Goal: Information Seeking & Learning: Learn about a topic

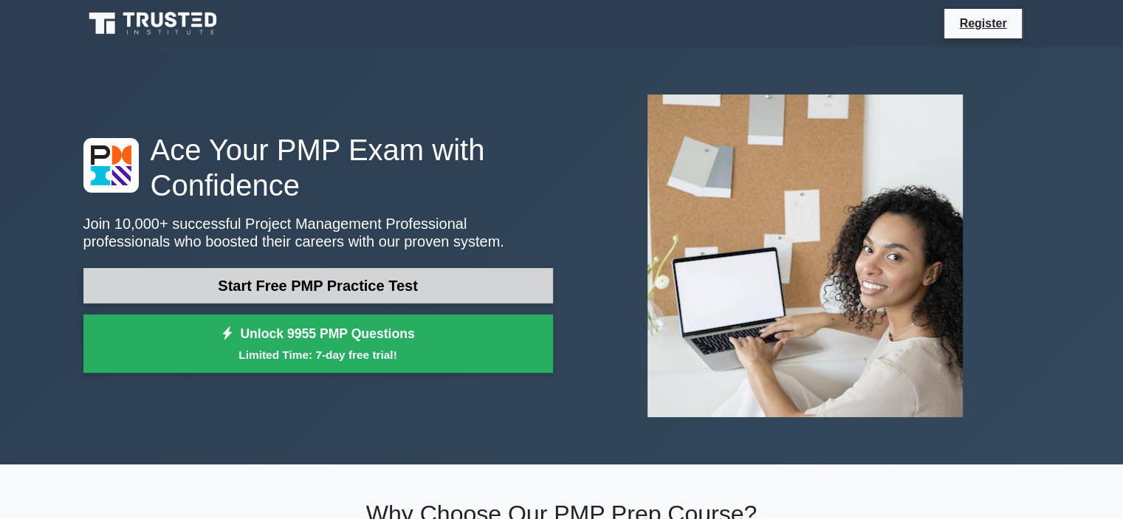
click at [462, 284] on link "Start Free PMP Practice Test" at bounding box center [318, 285] width 470 height 35
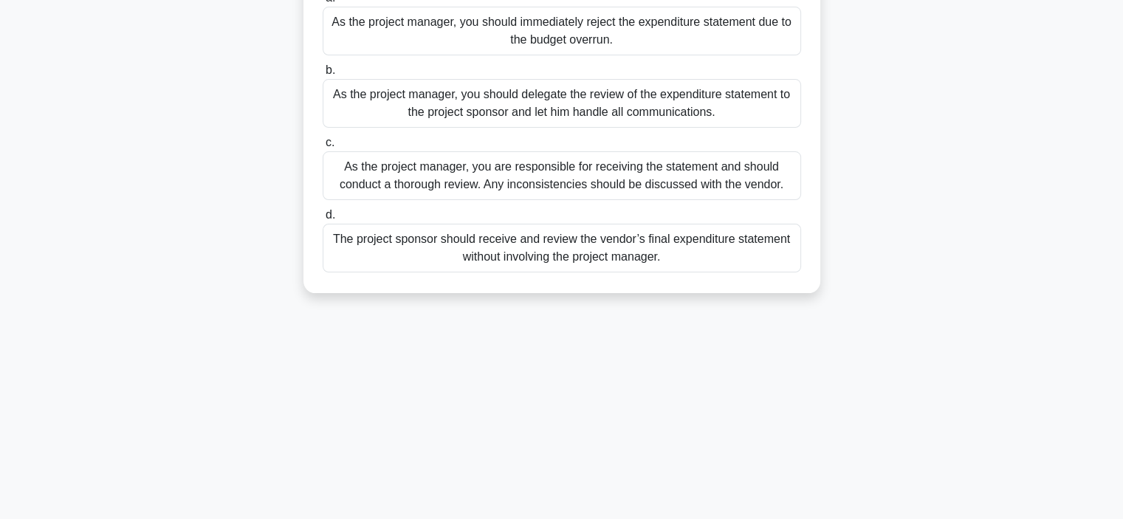
scroll to position [221, 0]
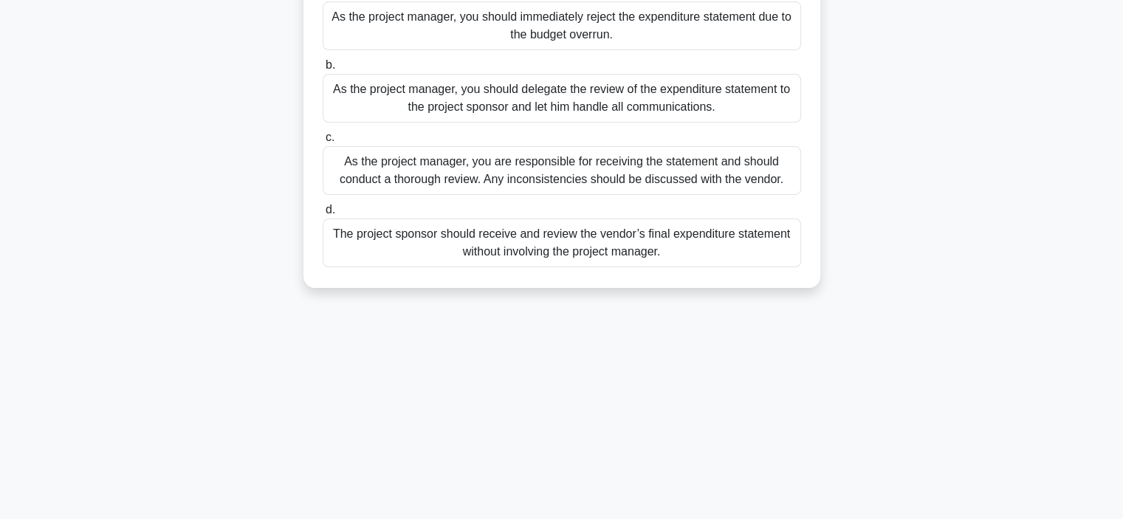
click at [628, 173] on div "As the project manager, you are responsible for receiving the statement and sho…" at bounding box center [562, 170] width 478 height 49
click at [323, 142] on input "c. As the project manager, you are responsible for receiving the statement and …" at bounding box center [323, 138] width 0 height 10
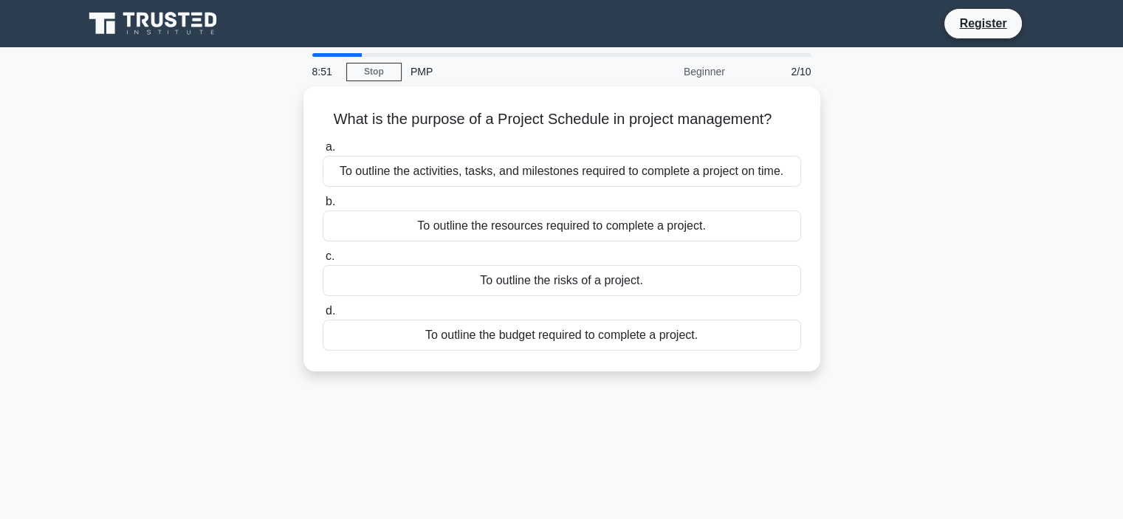
scroll to position [0, 0]
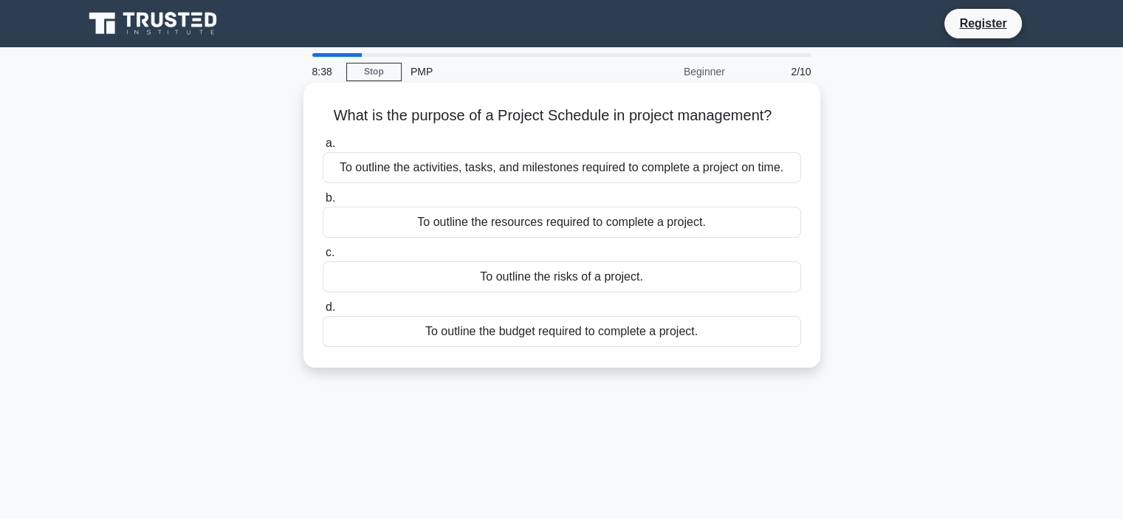
click at [393, 177] on div "To outline the activities, tasks, and milestones required to complete a project…" at bounding box center [562, 167] width 478 height 31
click at [323, 148] on input "a. To outline the activities, tasks, and milestones required to complete a proj…" at bounding box center [323, 144] width 0 height 10
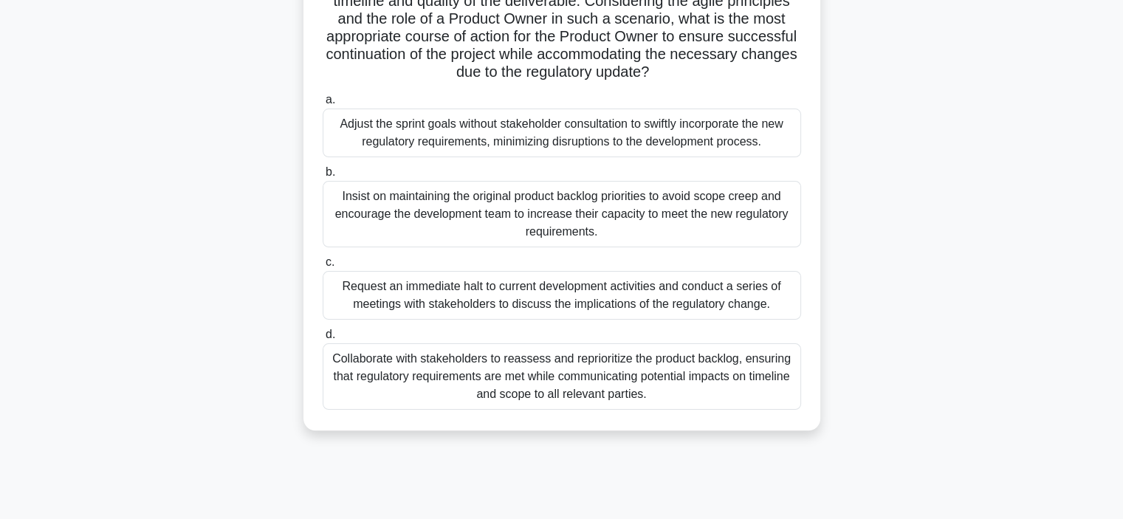
scroll to position [278, 0]
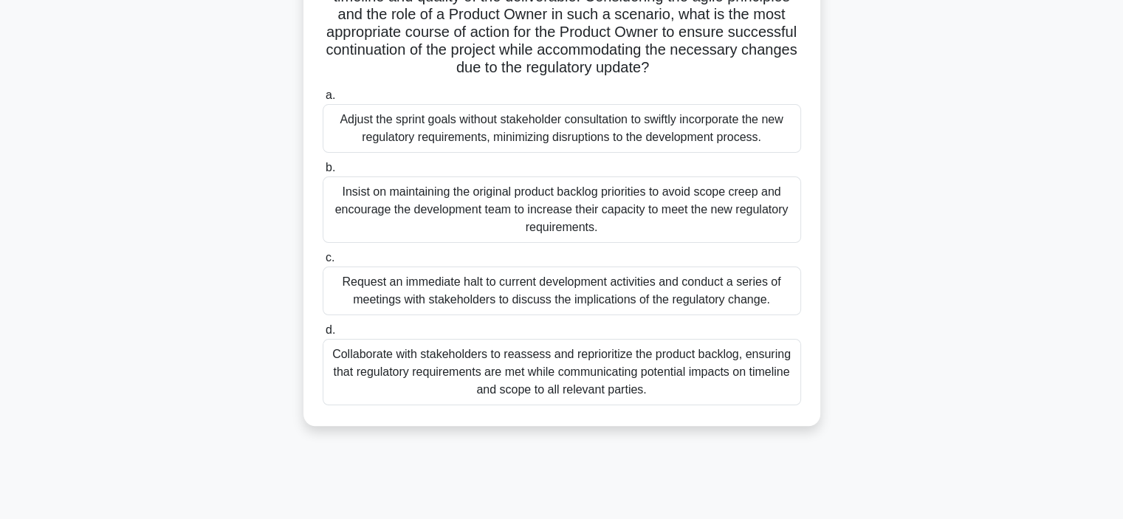
click at [375, 371] on div "Collaborate with stakeholders to reassess and reprioritize the product backlog,…" at bounding box center [562, 372] width 478 height 66
click at [323, 335] on input "d. Collaborate with stakeholders to reassess and reprioritize the product backl…" at bounding box center [323, 331] width 0 height 10
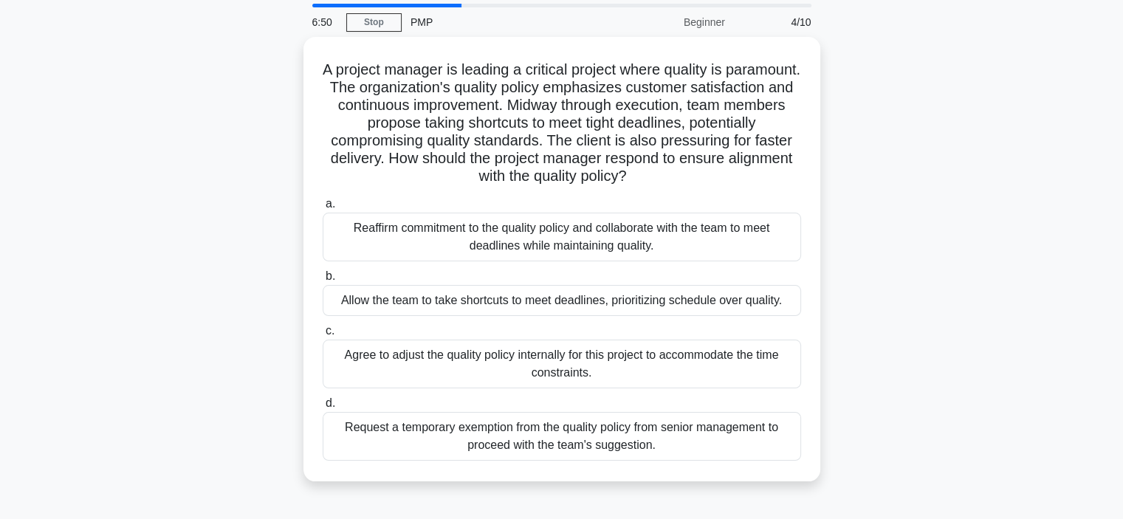
scroll to position [52, 0]
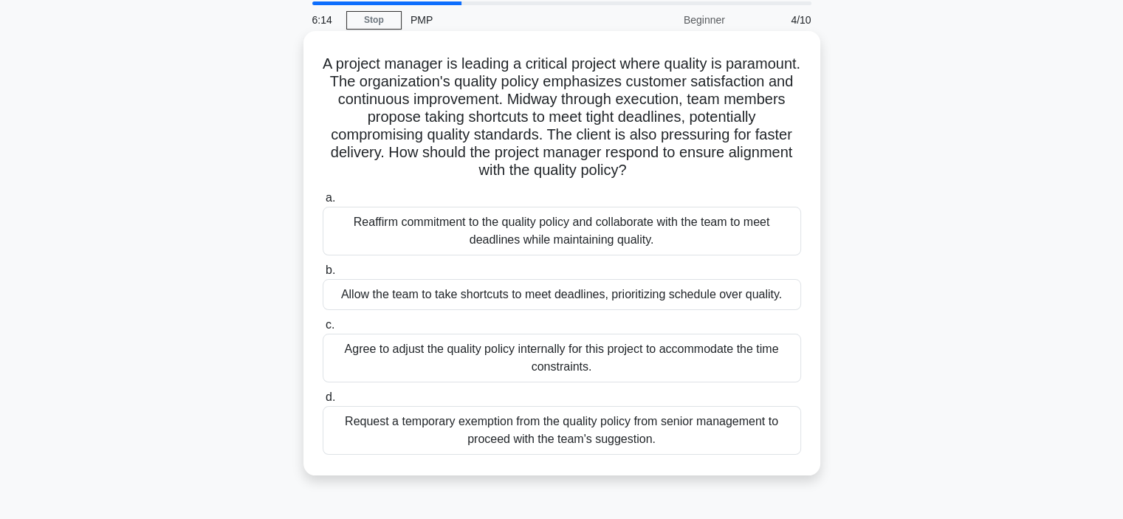
click at [357, 234] on div "Reaffirm commitment to the quality policy and collaborate with the team to meet…" at bounding box center [562, 231] width 478 height 49
click at [323, 203] on input "a. Reaffirm commitment to the quality policy and collaborate with the team to m…" at bounding box center [323, 198] width 0 height 10
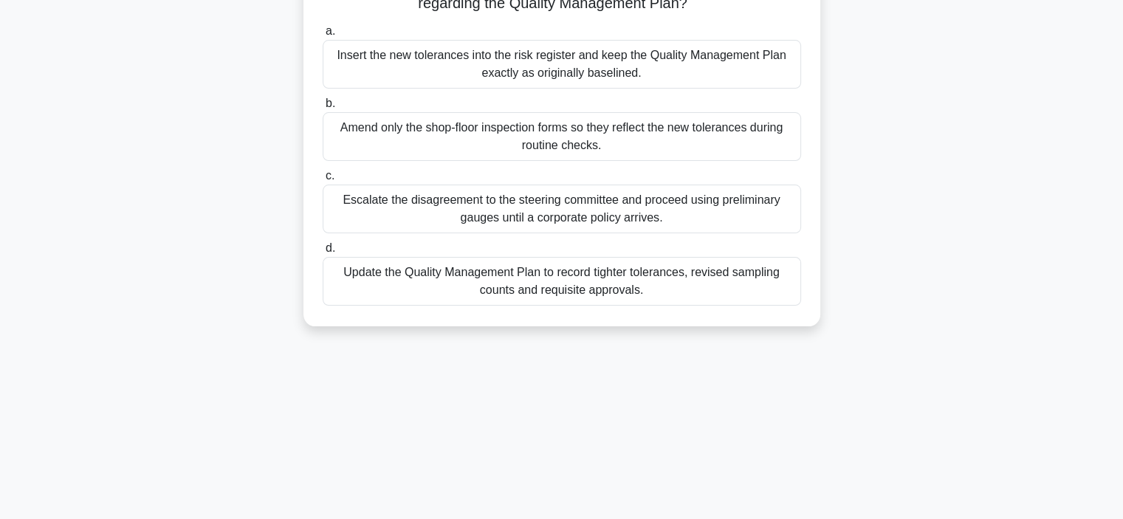
scroll to position [205, 0]
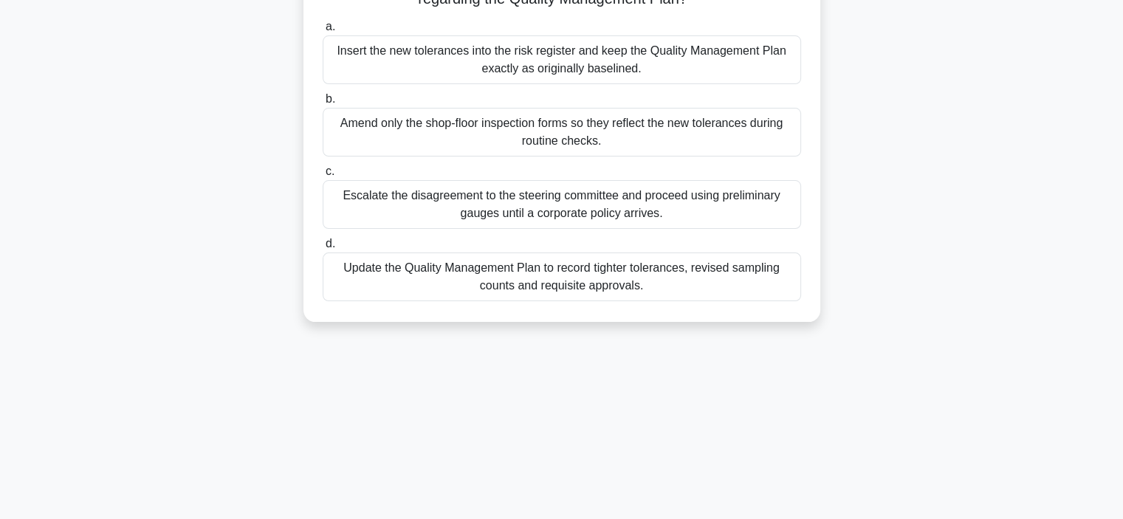
click at [599, 281] on div "Update the Quality Management Plan to record tighter tolerances, revised sampli…" at bounding box center [562, 276] width 478 height 49
click at [323, 249] on input "d. Update the Quality Management Plan to record tighter tolerances, revised sam…" at bounding box center [323, 244] width 0 height 10
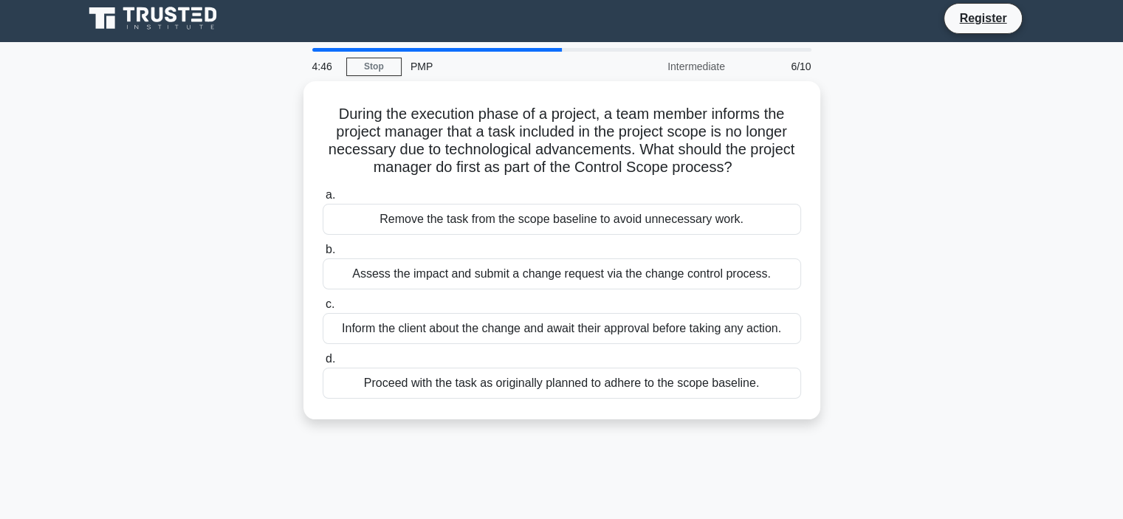
scroll to position [0, 0]
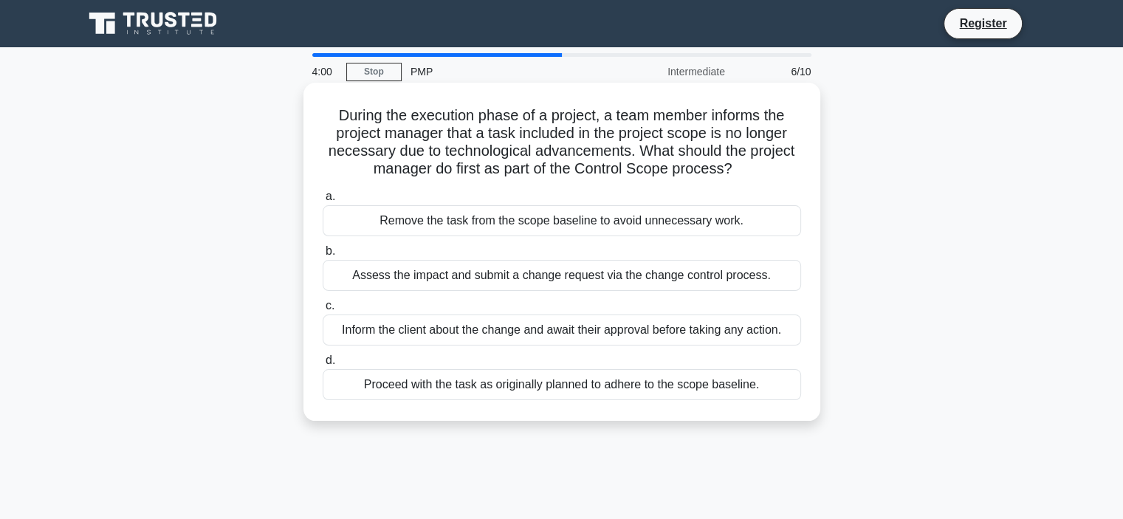
click at [765, 286] on div "Assess the impact and submit a change request via the change control process." at bounding box center [562, 275] width 478 height 31
click at [323, 256] on input "b. Assess the impact and submit a change request via the change control process." at bounding box center [323, 252] width 0 height 10
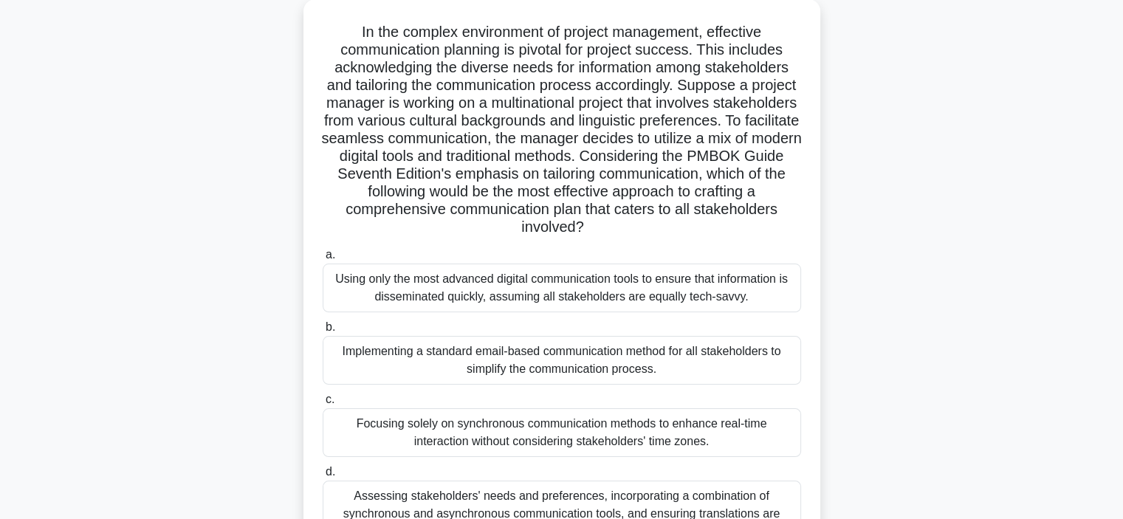
scroll to position [88, 0]
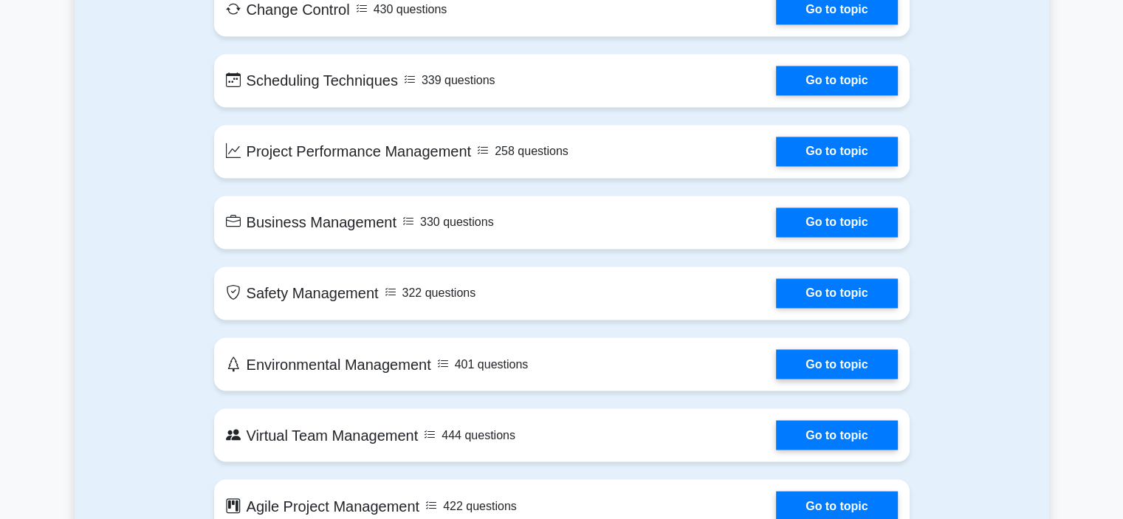
scroll to position [2472, 0]
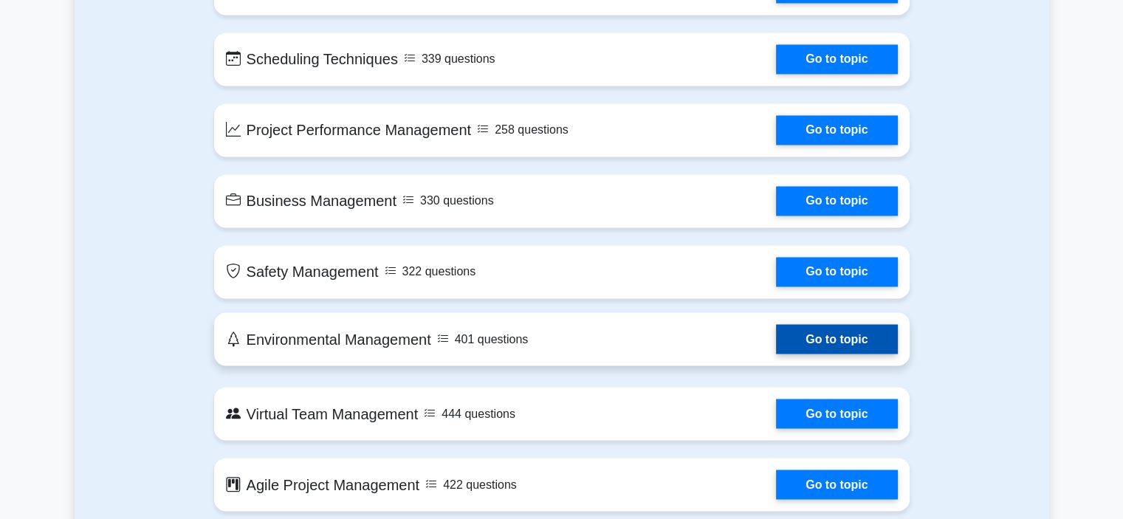
click at [872, 351] on link "Go to topic" at bounding box center [836, 339] width 121 height 30
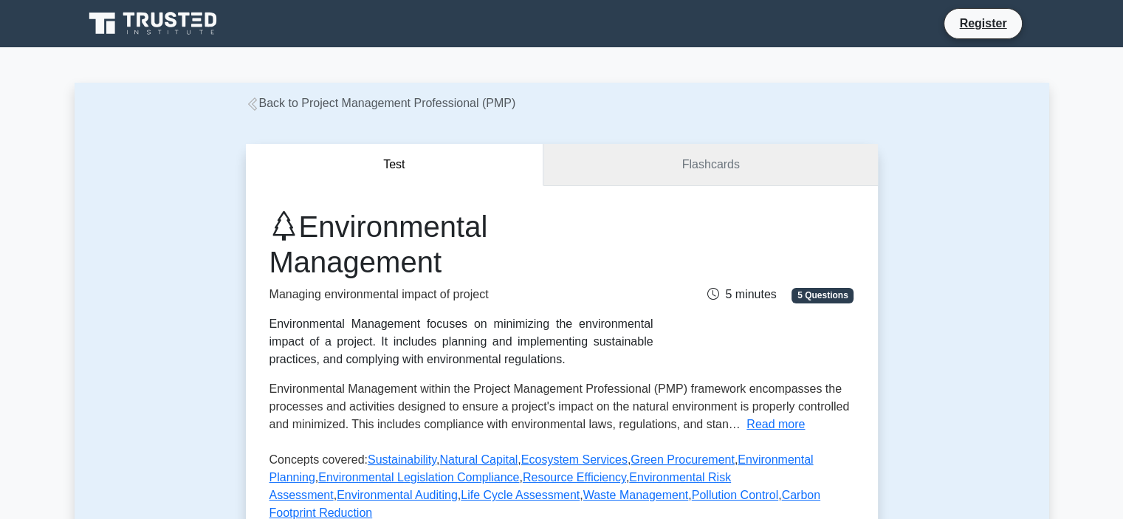
click at [729, 171] on link "Flashcards" at bounding box center [710, 165] width 334 height 42
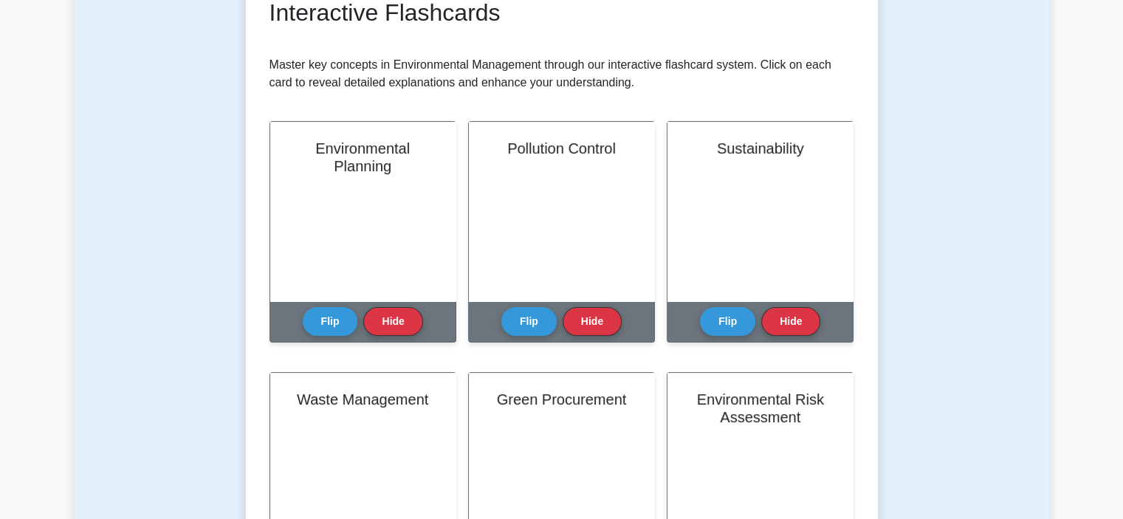
scroll to position [272, 0]
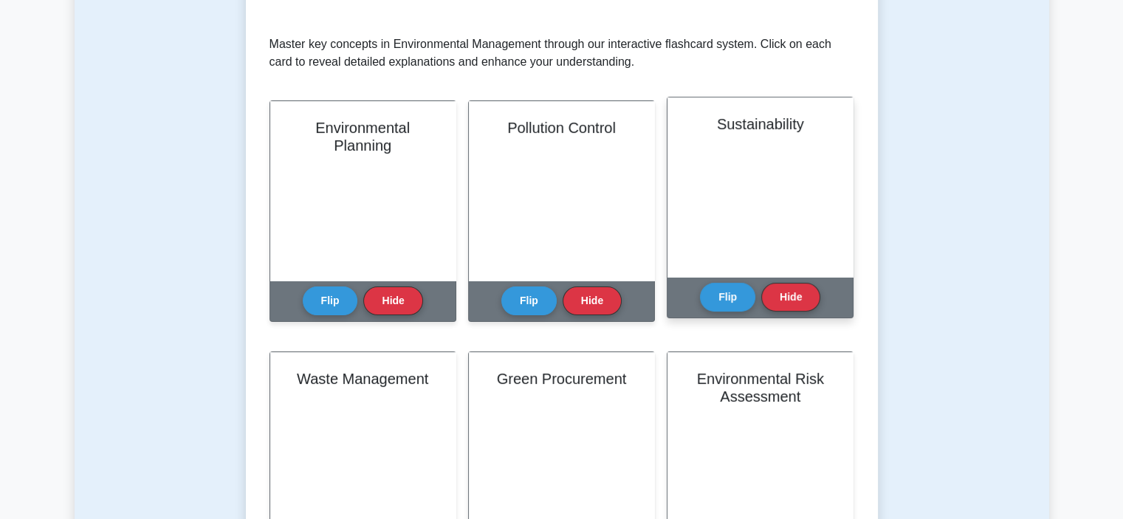
click at [746, 197] on div "Sustainability" at bounding box center [759, 186] width 185 height 179
click at [733, 292] on button "Flip" at bounding box center [727, 296] width 55 height 29
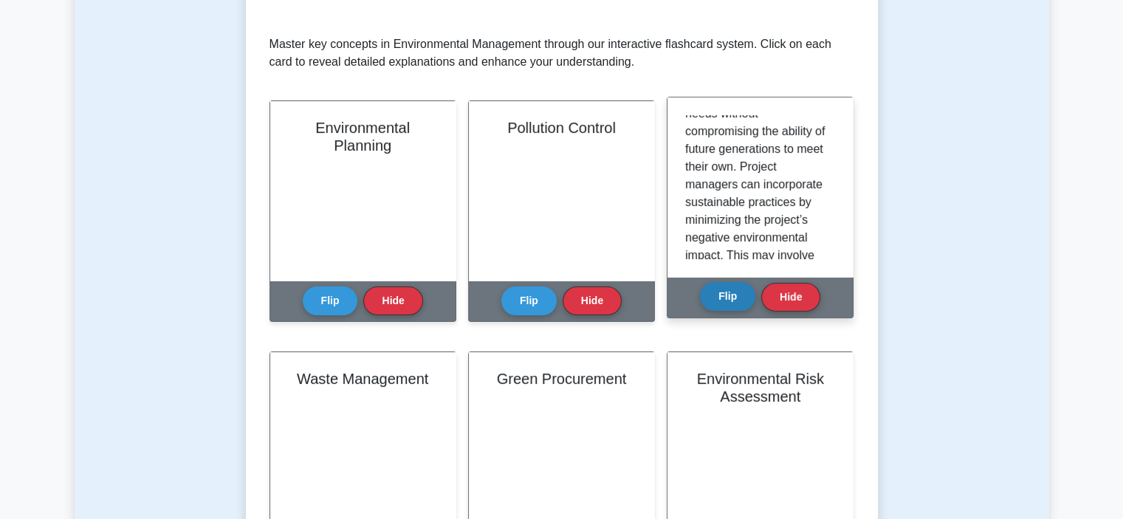
scroll to position [275, 0]
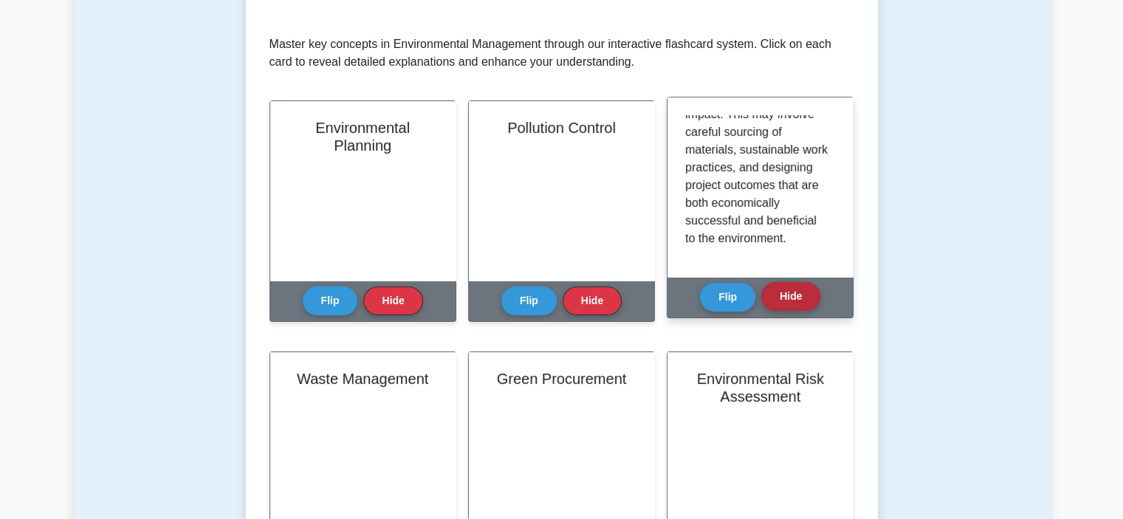
click at [794, 293] on button "Hide" at bounding box center [790, 296] width 59 height 29
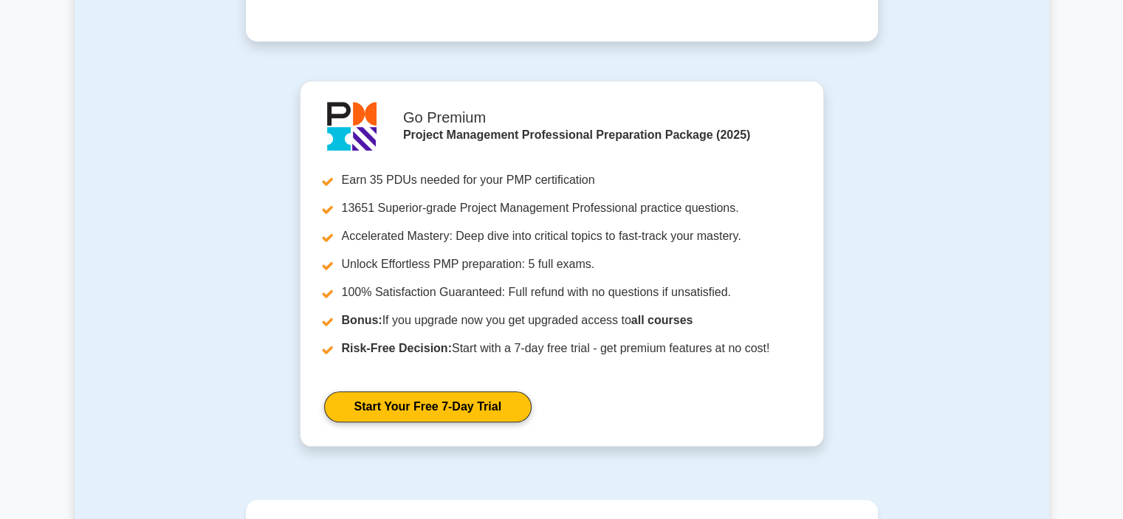
scroll to position [1364, 0]
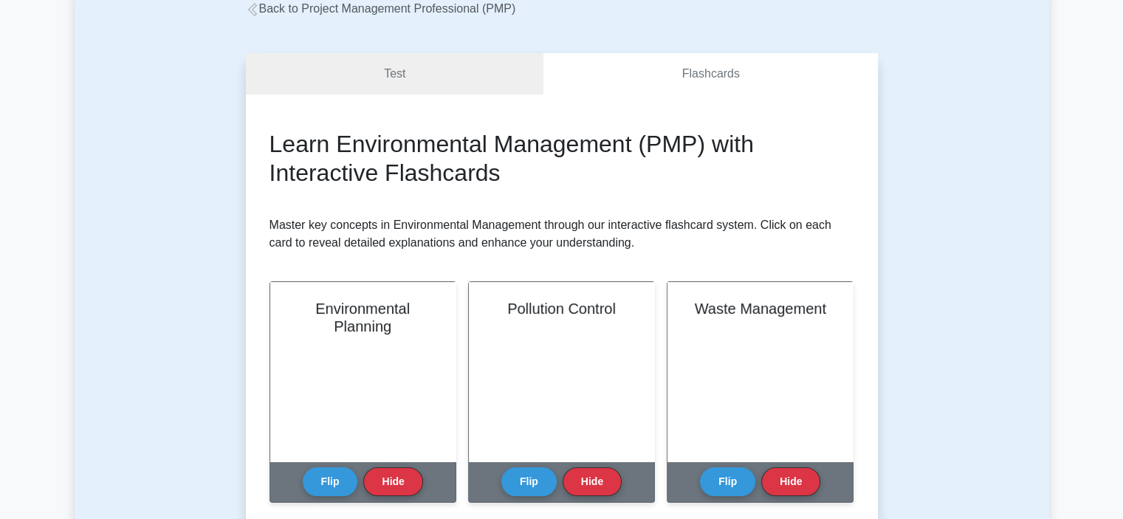
scroll to position [0, 0]
